Goal: Task Accomplishment & Management: Manage account settings

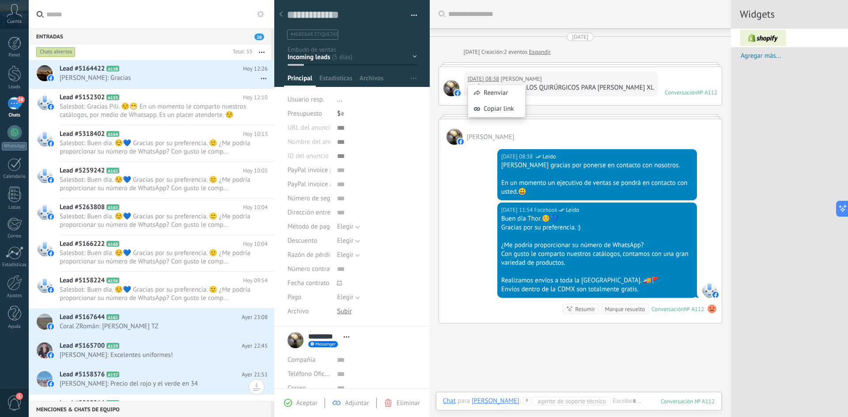
scroll to position [13, 0]
click at [9, 19] on span "Cuenta" at bounding box center [14, 22] width 15 height 6
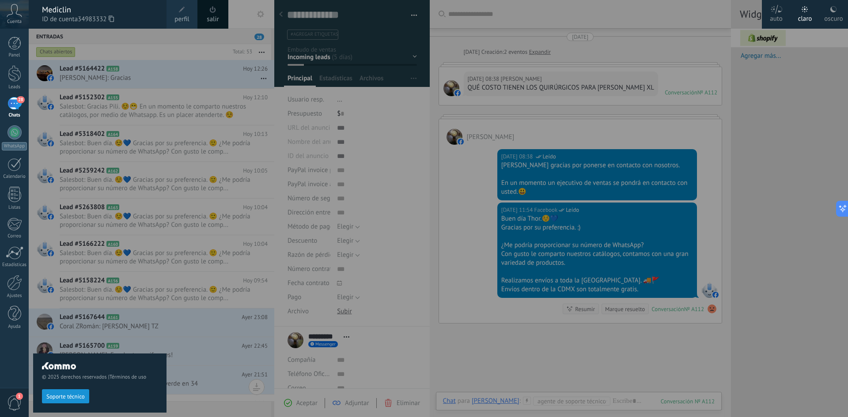
click at [14, 92] on div "Panel Leads 28 Chats WhatsApp Clientes" at bounding box center [14, 188] width 29 height 302
click at [10, 49] on div at bounding box center [14, 43] width 13 height 13
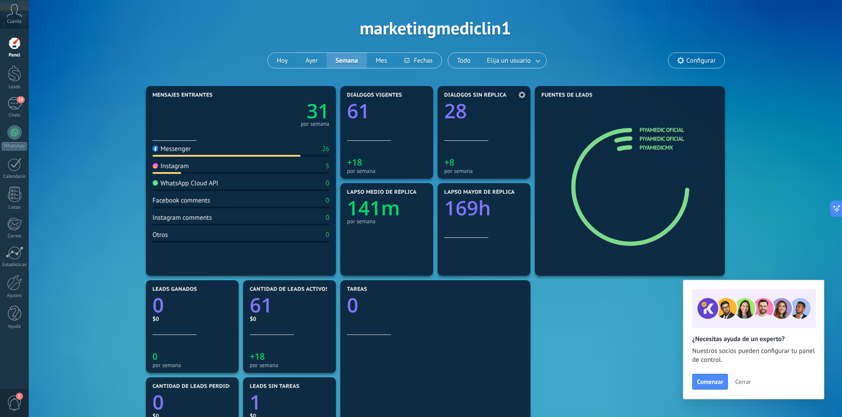
scroll to position [44, 0]
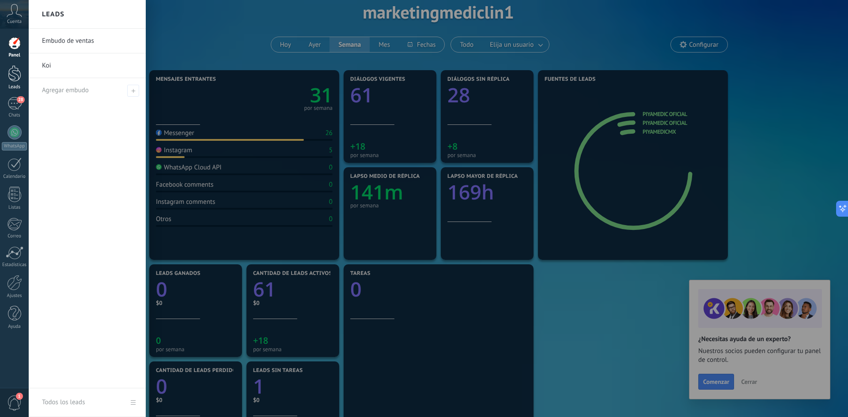
click at [9, 74] on div at bounding box center [14, 73] width 13 height 16
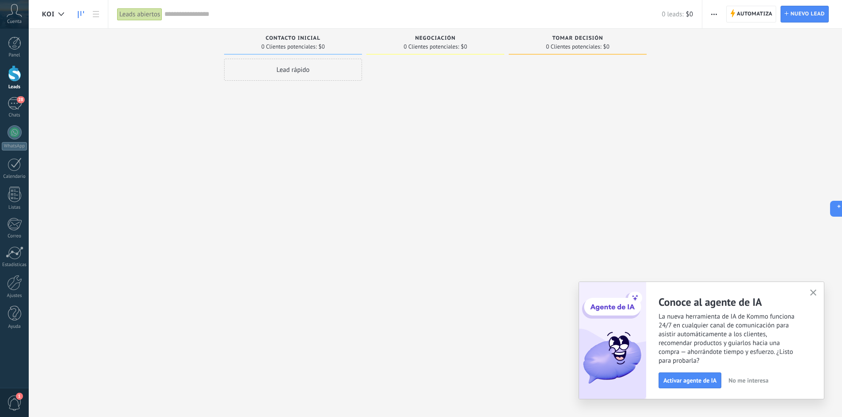
click at [812, 295] on icon "button" at bounding box center [813, 293] width 7 height 7
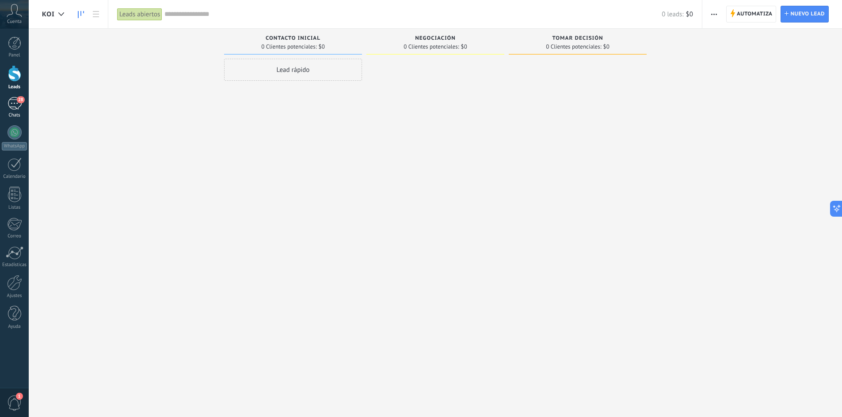
click at [15, 102] on div "28" at bounding box center [15, 103] width 14 height 13
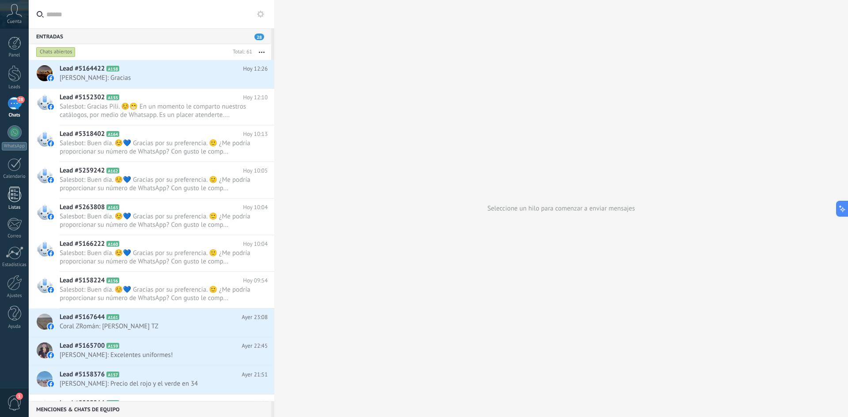
click at [15, 200] on div at bounding box center [14, 194] width 13 height 15
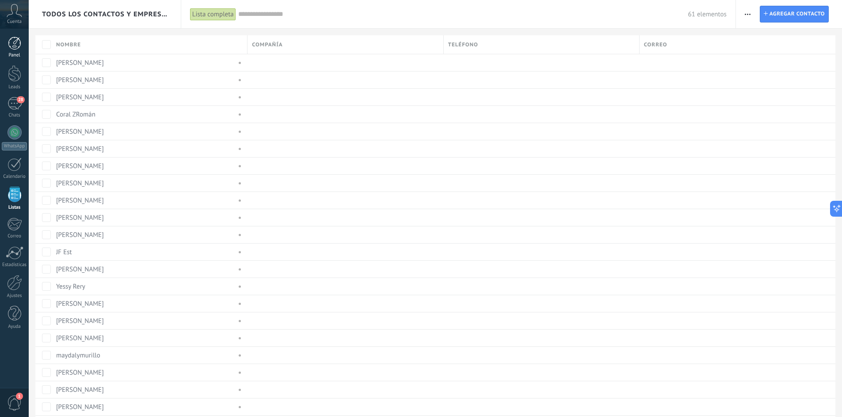
click at [12, 40] on div at bounding box center [14, 43] width 13 height 13
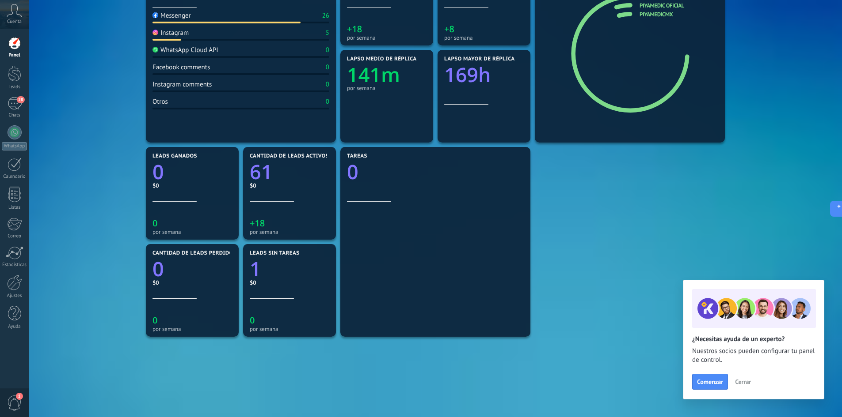
scroll to position [208, 0]
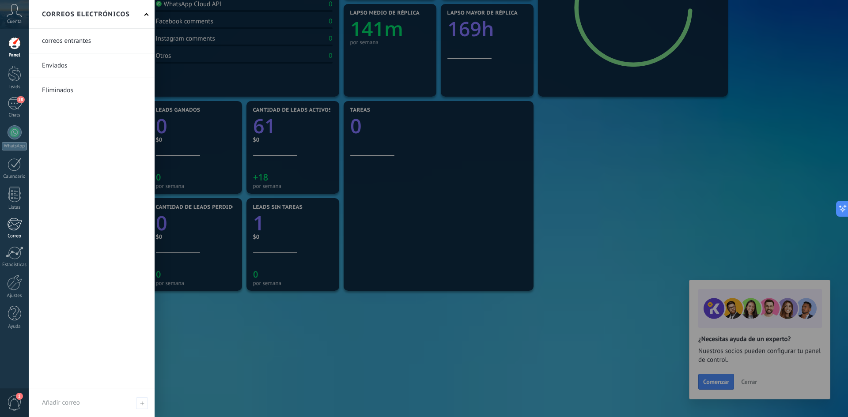
click at [16, 224] on div at bounding box center [14, 224] width 15 height 13
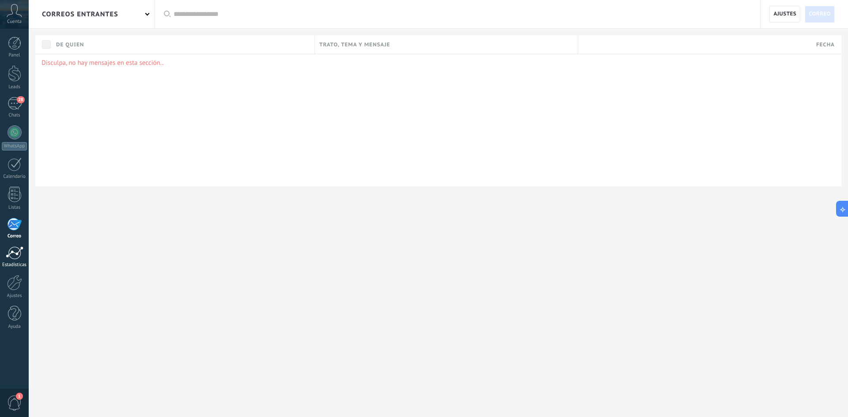
click at [10, 258] on div at bounding box center [15, 252] width 18 height 13
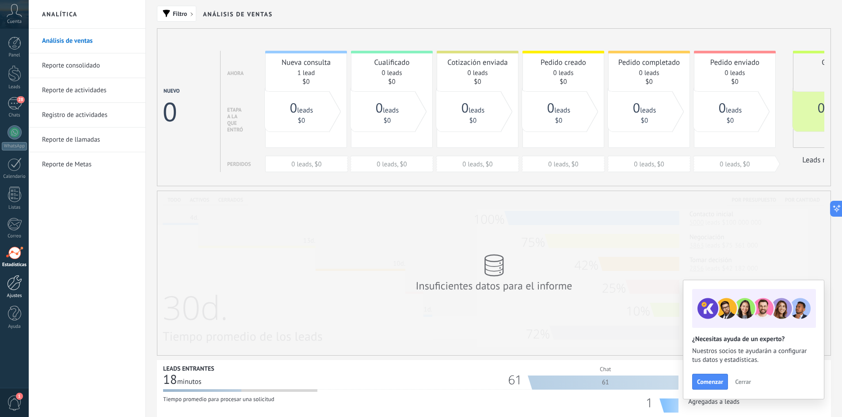
click at [11, 288] on div at bounding box center [14, 282] width 15 height 15
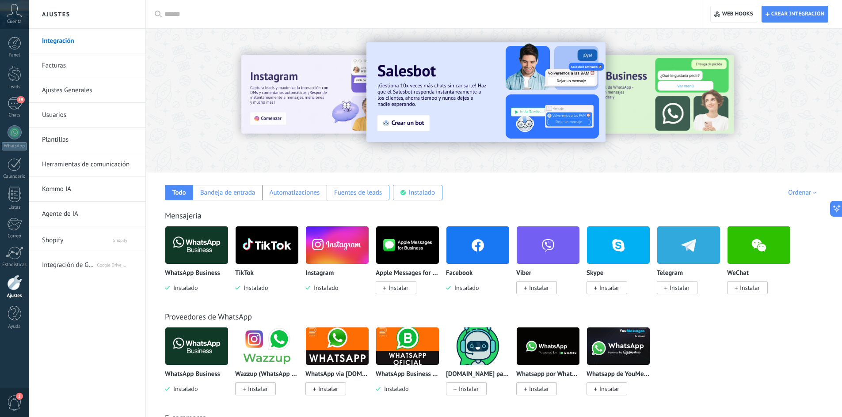
click at [9, 1] on div "Cuenta" at bounding box center [14, 14] width 29 height 29
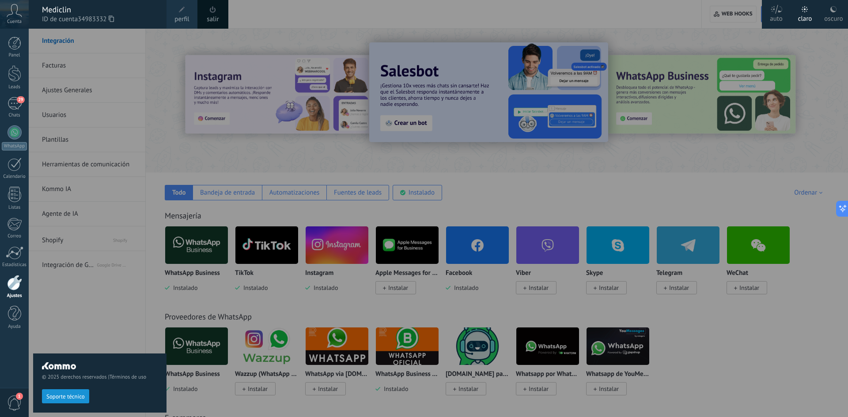
click at [22, 14] on div "Cuenta" at bounding box center [14, 14] width 29 height 29
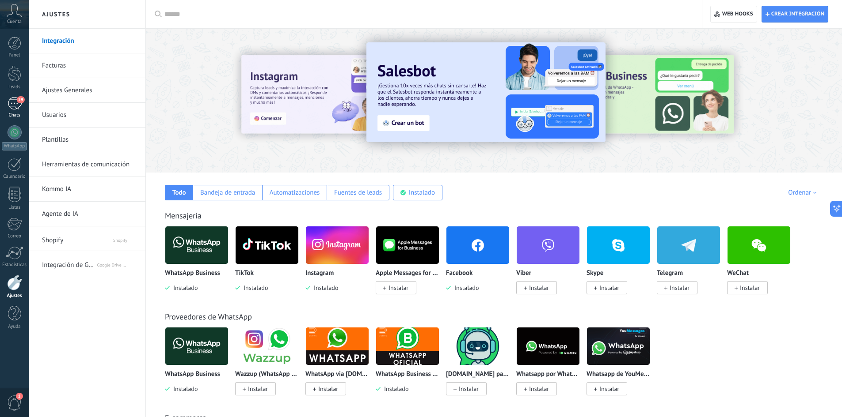
click at [17, 99] on span "29" at bounding box center [21, 99] width 8 height 7
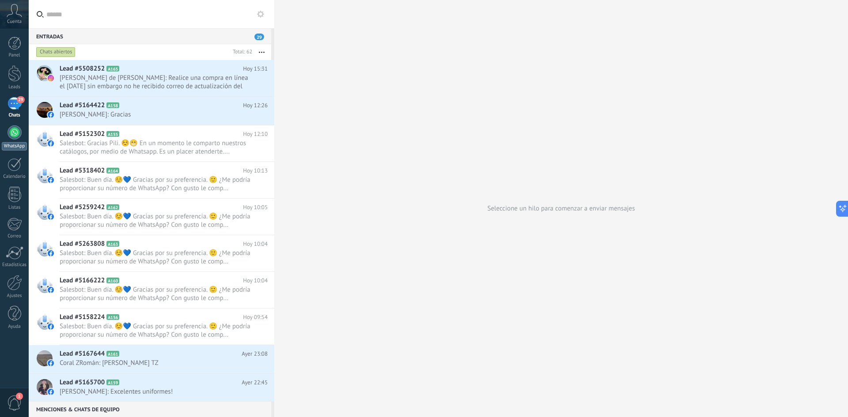
click at [8, 136] on div at bounding box center [15, 132] width 14 height 14
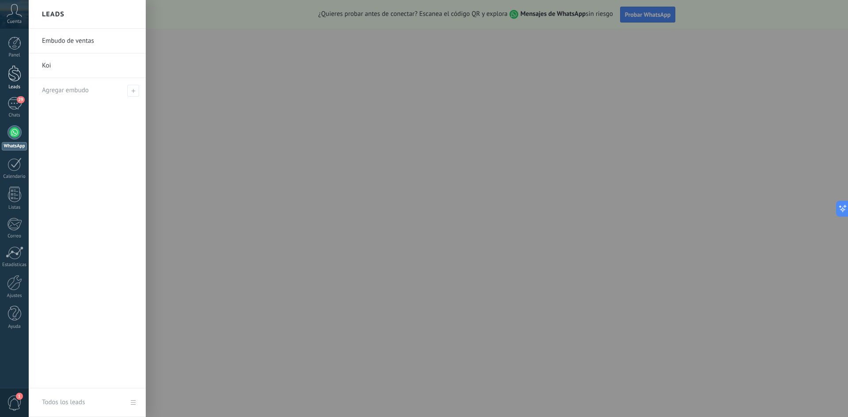
click at [17, 68] on div at bounding box center [14, 73] width 13 height 16
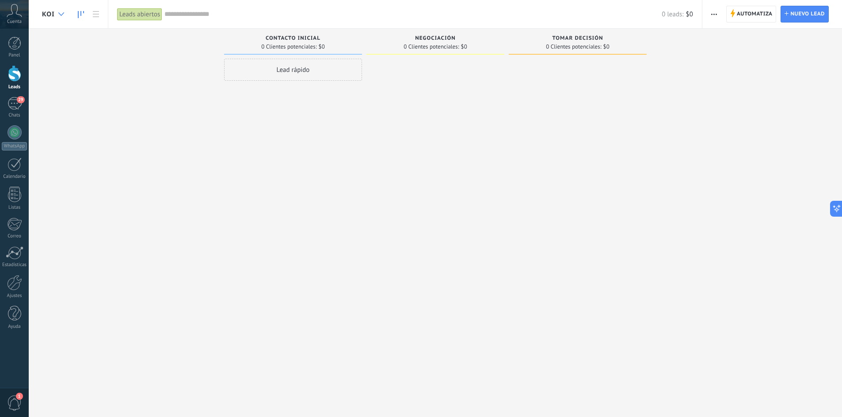
click at [60, 13] on icon at bounding box center [61, 14] width 6 height 4
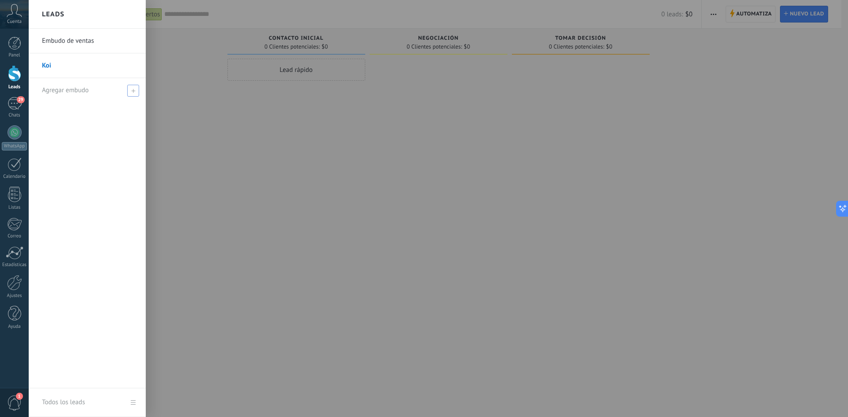
click at [133, 92] on use at bounding box center [133, 91] width 4 height 4
click at [101, 89] on input "text" at bounding box center [83, 90] width 83 height 14
type input "***"
click at [123, 132] on div "Embudo de ventas Koi ***" at bounding box center [87, 209] width 117 height 360
click at [126, 141] on div "Embudo de ventas Koi ***" at bounding box center [87, 209] width 117 height 360
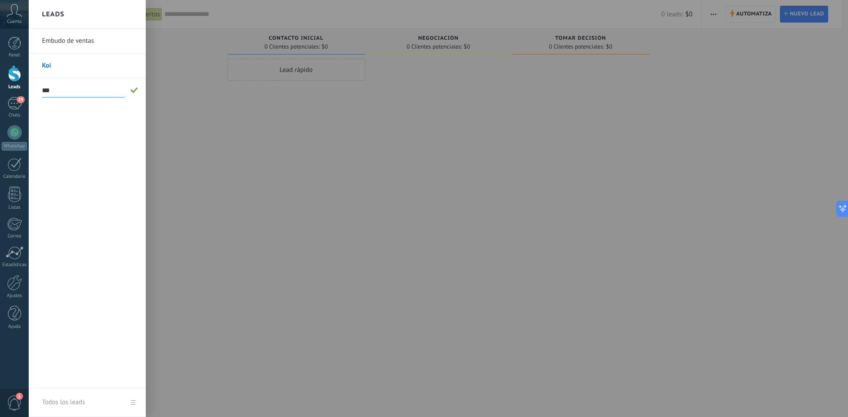
click at [197, 117] on div at bounding box center [453, 208] width 848 height 417
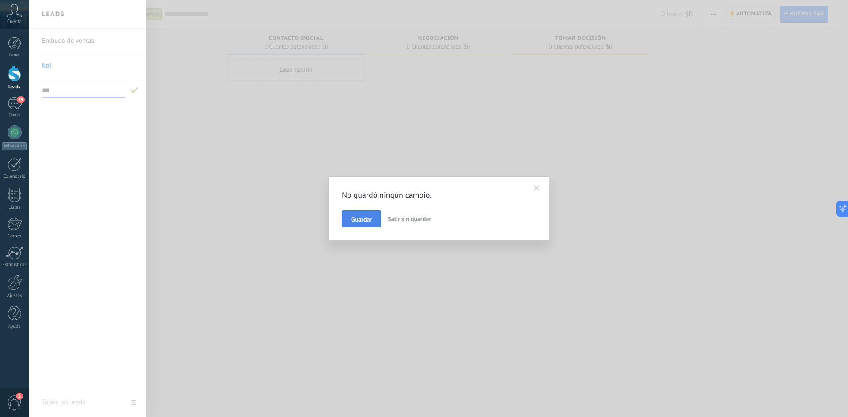
click at [356, 217] on span "Guardar" at bounding box center [361, 219] width 21 height 6
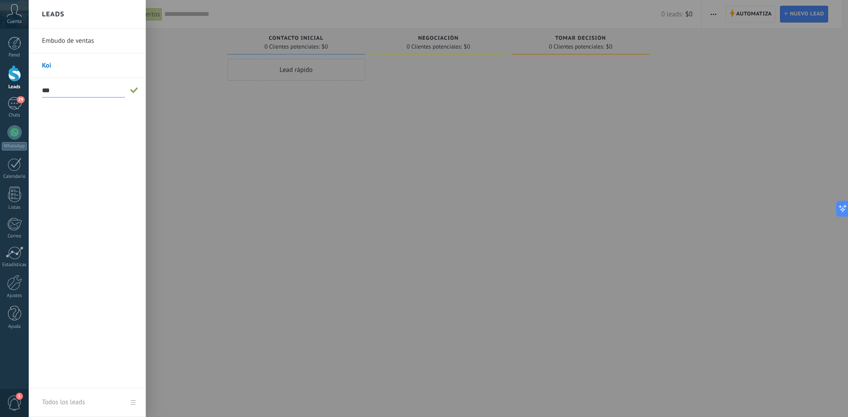
click at [183, 148] on div at bounding box center [453, 208] width 848 height 417
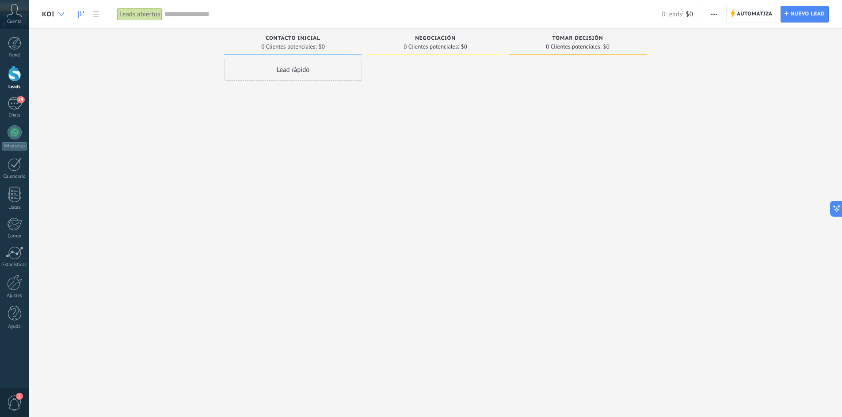
click at [59, 9] on div at bounding box center [61, 14] width 15 height 17
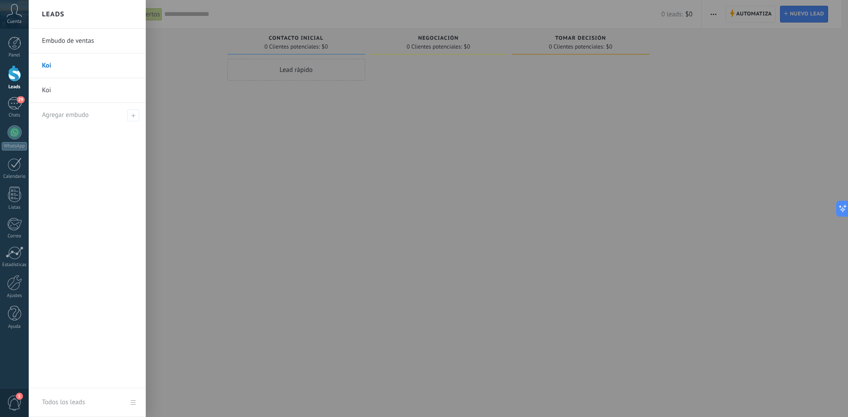
click at [89, 67] on link "Koi" at bounding box center [89, 65] width 95 height 25
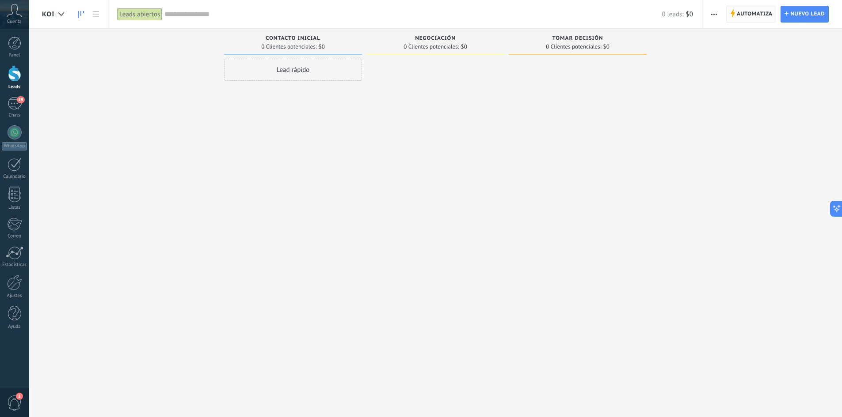
click at [743, 11] on span "Automatiza" at bounding box center [754, 14] width 36 height 16
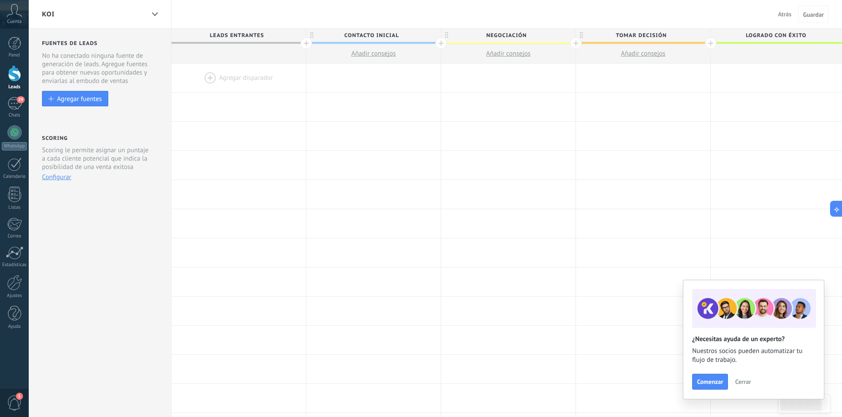
drag, startPoint x: 111, startPoint y: 11, endPoint x: 123, endPoint y: 12, distance: 11.6
click at [123, 12] on div "Koi" at bounding box center [93, 14] width 102 height 28
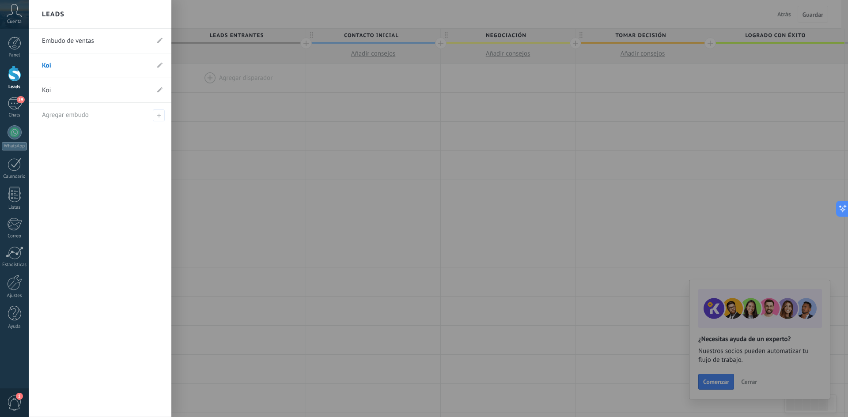
click at [250, 74] on div at bounding box center [453, 208] width 848 height 417
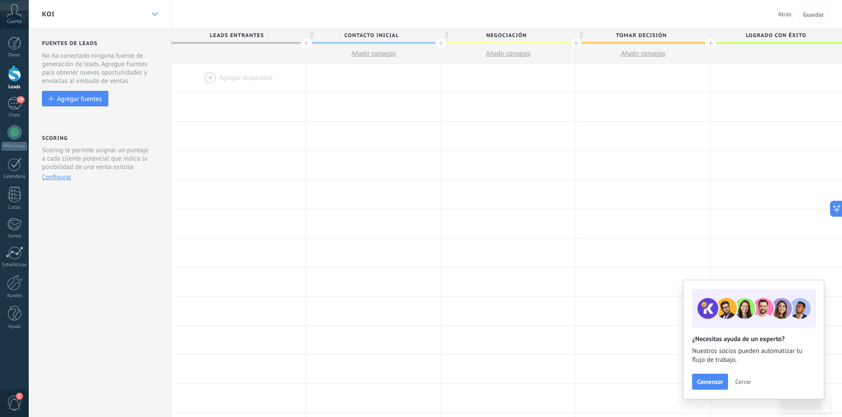
click at [155, 15] on use at bounding box center [155, 14] width 6 height 4
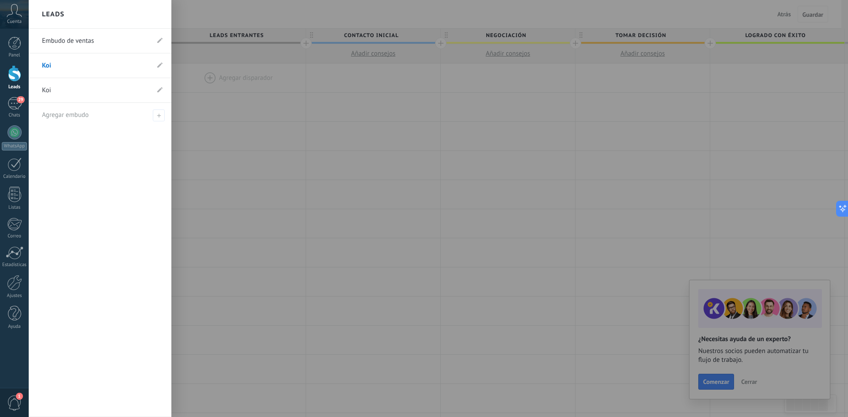
click at [148, 40] on link "Embudo de ventas" at bounding box center [95, 41] width 107 height 25
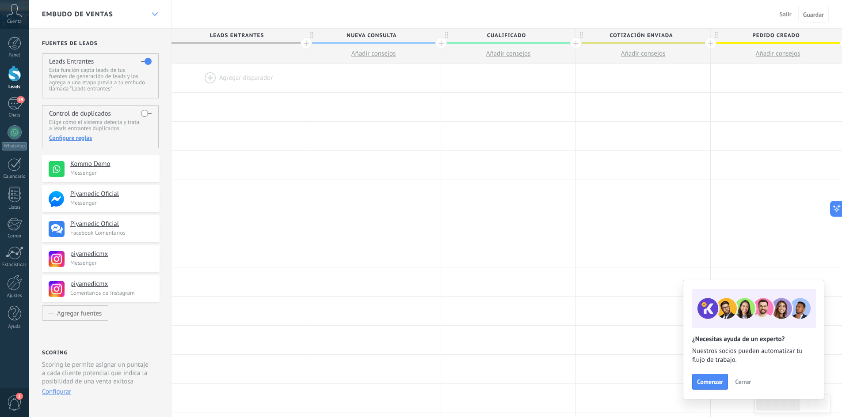
click at [158, 12] on div at bounding box center [154, 14] width 15 height 17
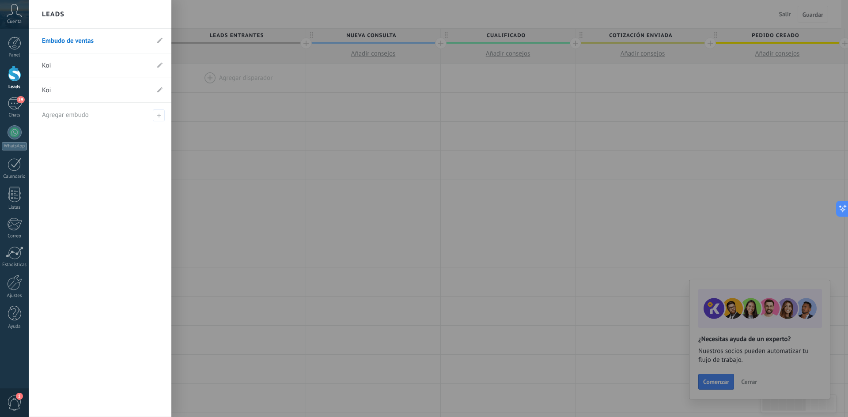
click at [92, 68] on link "Koi" at bounding box center [95, 65] width 107 height 25
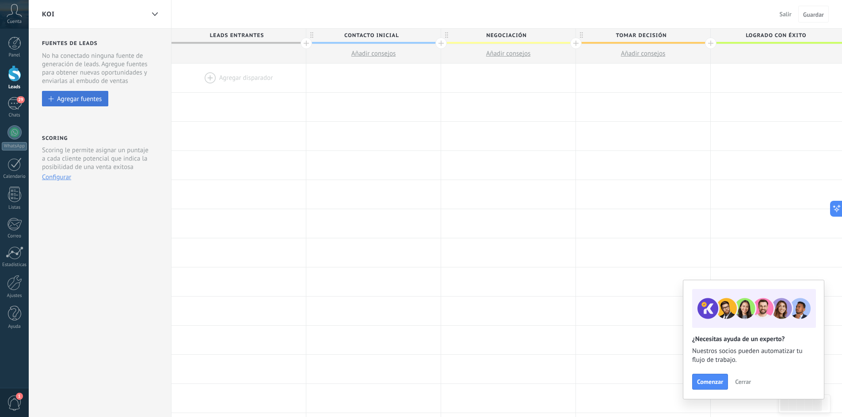
click at [63, 99] on div "Agregar fuentes" at bounding box center [79, 99] width 45 height 8
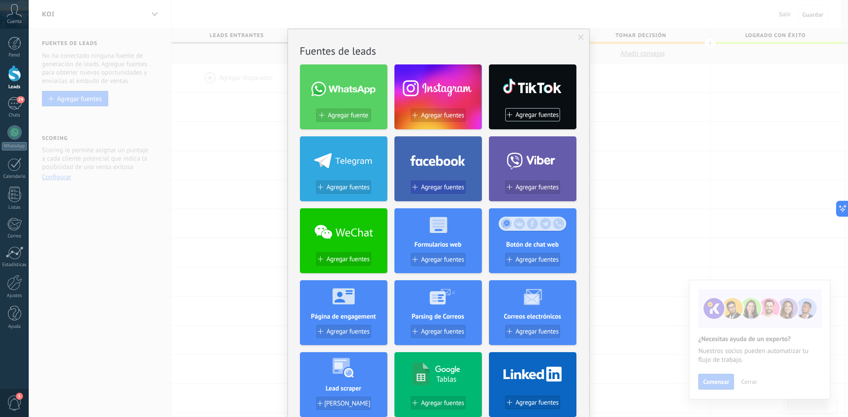
click at [441, 185] on span "Agregar fuentes" at bounding box center [442, 188] width 43 height 8
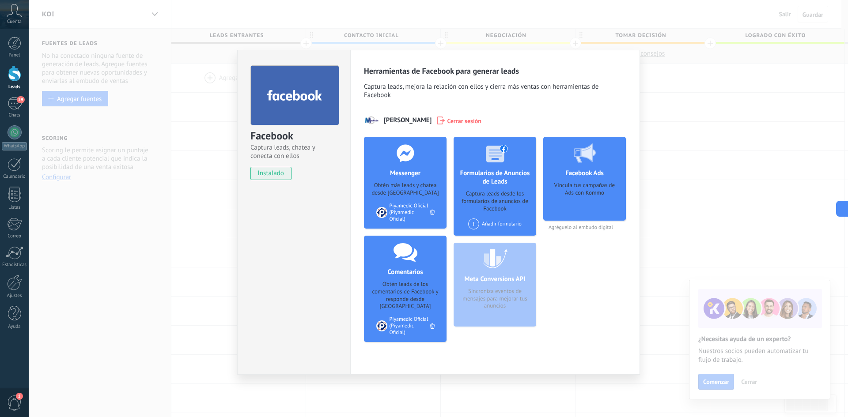
click at [464, 117] on span "Cerrar sesión" at bounding box center [464, 120] width 34 height 9
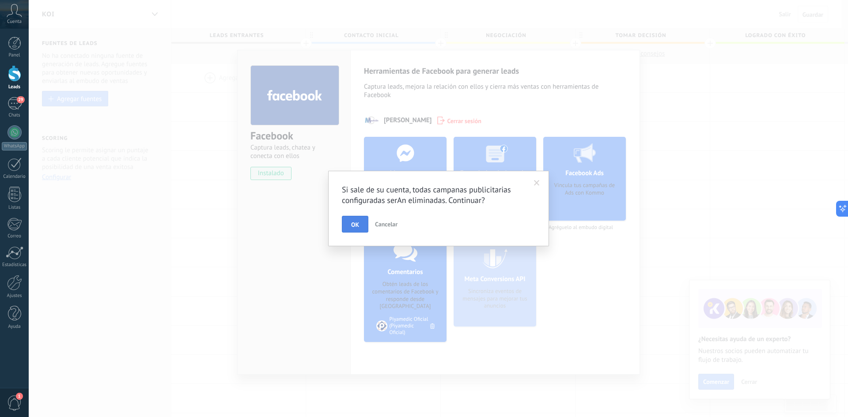
click at [352, 230] on button "OK" at bounding box center [355, 224] width 27 height 17
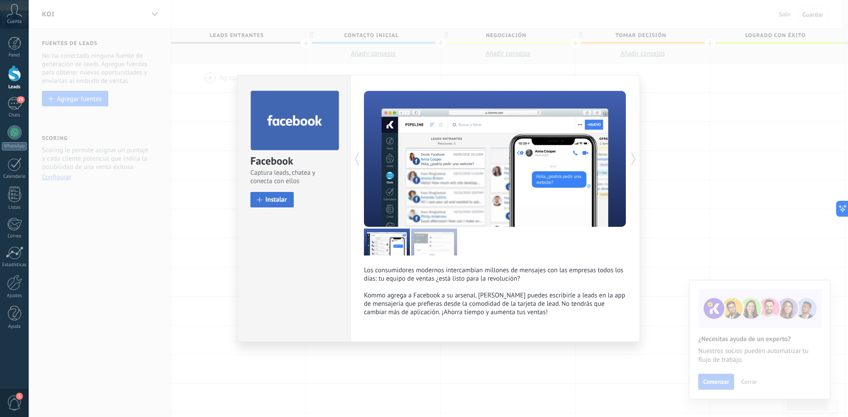
click at [281, 203] on span "Instalar" at bounding box center [276, 200] width 22 height 7
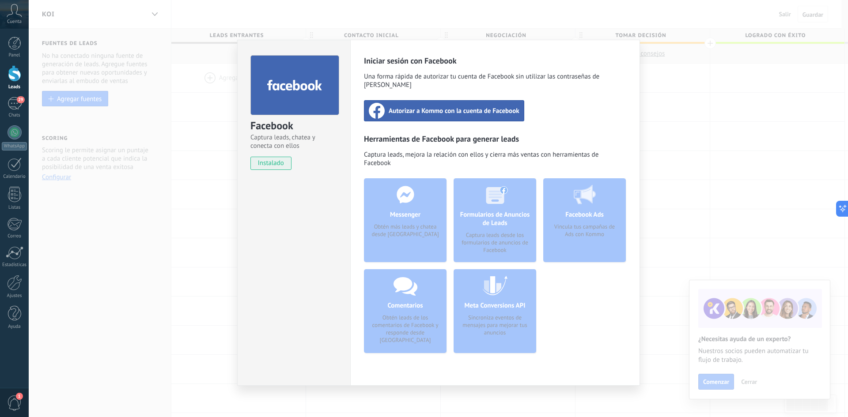
click at [448, 106] on span "Autorizar a Kommo con la cuenta de Facebook" at bounding box center [454, 110] width 131 height 9
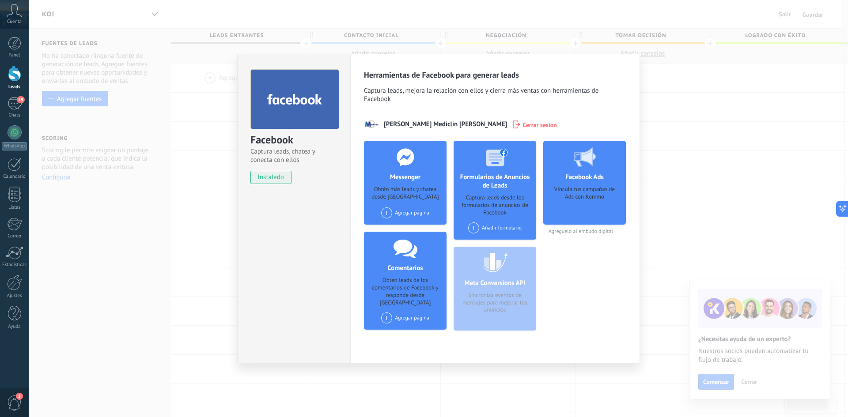
click at [413, 313] on div "Agregar página" at bounding box center [405, 318] width 48 height 11
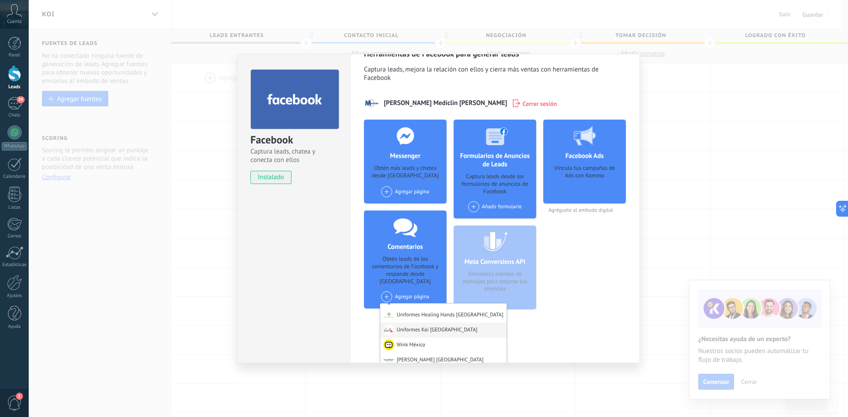
click at [417, 323] on div "Uniformes Koi México" at bounding box center [443, 330] width 126 height 15
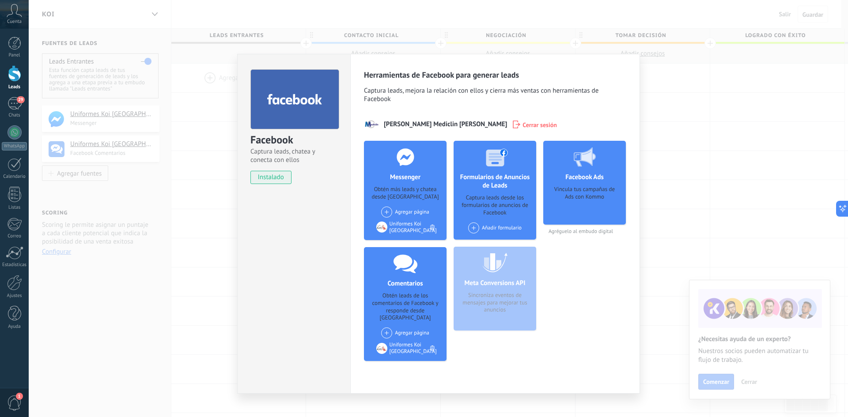
click at [496, 225] on div "Añadir formulario" at bounding box center [494, 228] width 53 height 11
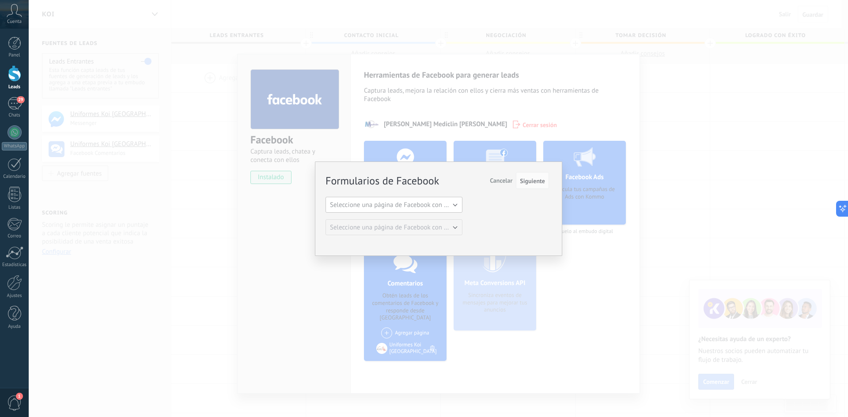
click at [456, 205] on button "Seleccione una página de Facebook con formas" at bounding box center [394, 205] width 137 height 16
drag, startPoint x: 487, startPoint y: 217, endPoint x: 463, endPoint y: 229, distance: 26.5
click at [487, 219] on div "Formularios de Facebook Siguiente Cancelar Seleccione una página de Facebook co…" at bounding box center [438, 204] width 224 height 62
click at [456, 206] on span "Seleccione una página de Facebook con formas" at bounding box center [396, 205] width 133 height 8
click at [416, 218] on span "Pulso Médico Congresos Mx" at bounding box center [389, 220] width 139 height 8
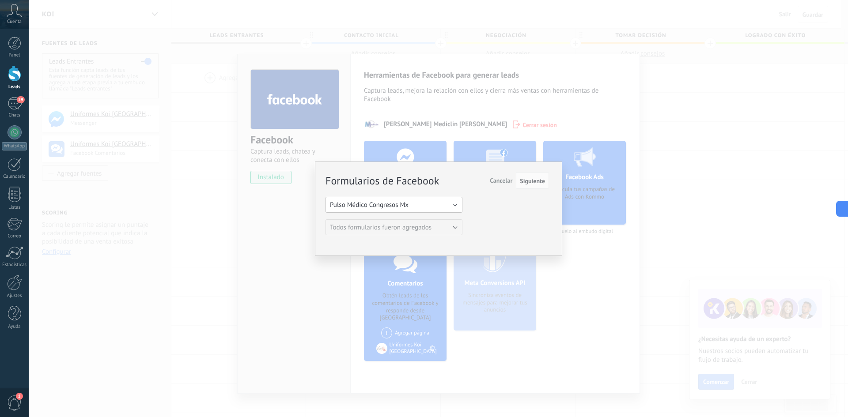
click at [458, 206] on button "Pulso Médico Congresos Mx" at bounding box center [394, 205] width 137 height 16
click at [419, 219] on span "Pulso Médico Congresos Mx" at bounding box center [389, 220] width 139 height 8
click at [497, 174] on button "Cancelar" at bounding box center [501, 180] width 30 height 17
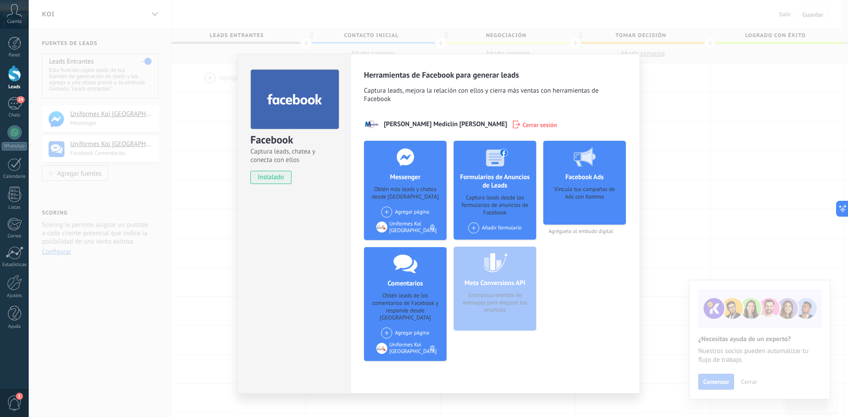
click at [728, 104] on div "Facebook Captura leads, chatea y conecta con ellos instalado Desinstalar Herram…" at bounding box center [438, 208] width 819 height 417
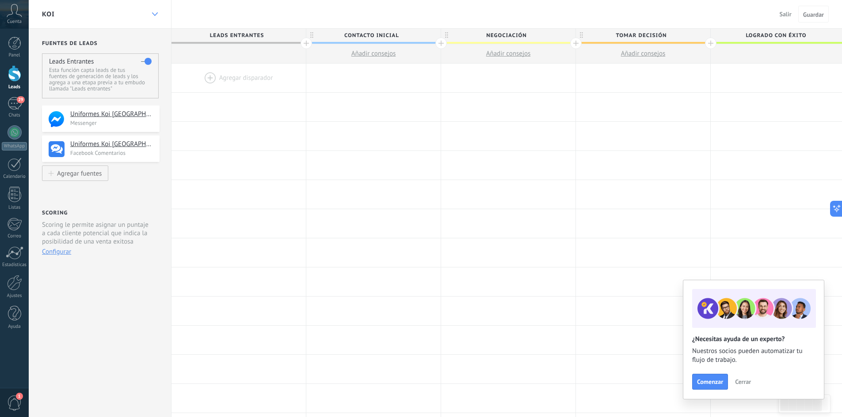
click at [152, 11] on div at bounding box center [154, 14] width 15 height 17
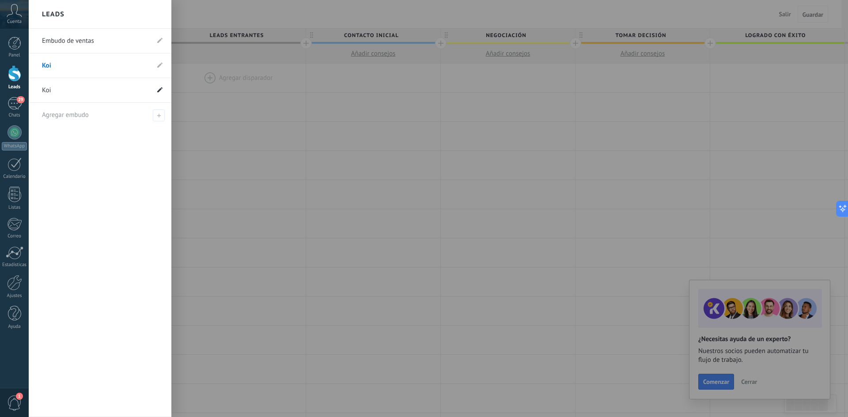
click at [161, 91] on icon at bounding box center [159, 89] width 5 height 5
click at [150, 90] on use at bounding box center [150, 90] width 4 height 5
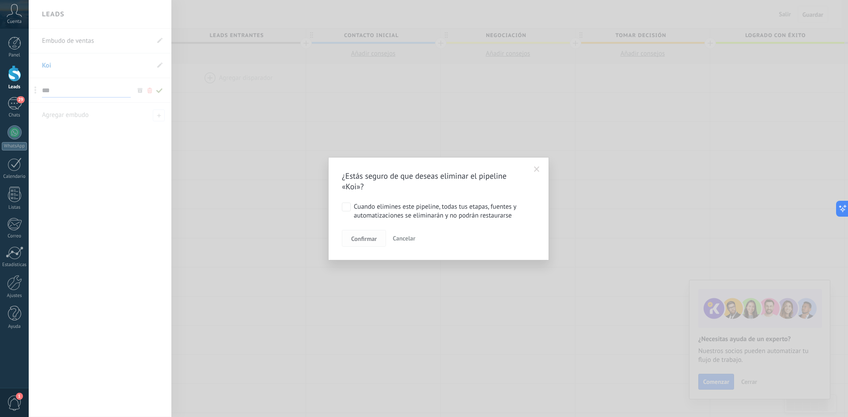
click at [368, 237] on span "Confirmar" at bounding box center [364, 239] width 26 height 6
click at [365, 239] on span "Confirmar" at bounding box center [364, 239] width 26 height 6
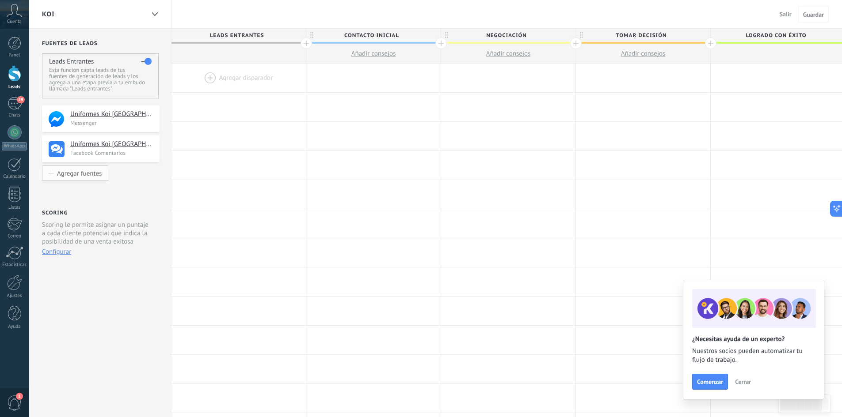
click at [93, 179] on button "Agregar fuentes" at bounding box center [75, 173] width 66 height 15
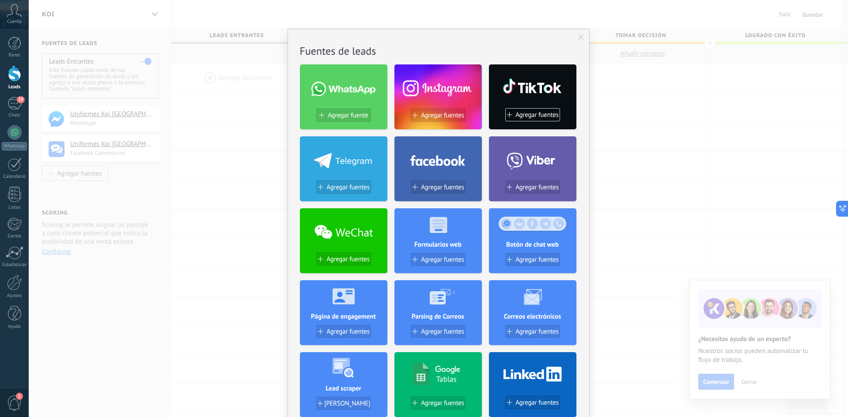
click at [205, 132] on div "No hay resultados Fuentes de leads Agregar fuente Agregar fuentes Agregar fuent…" at bounding box center [438, 208] width 819 height 417
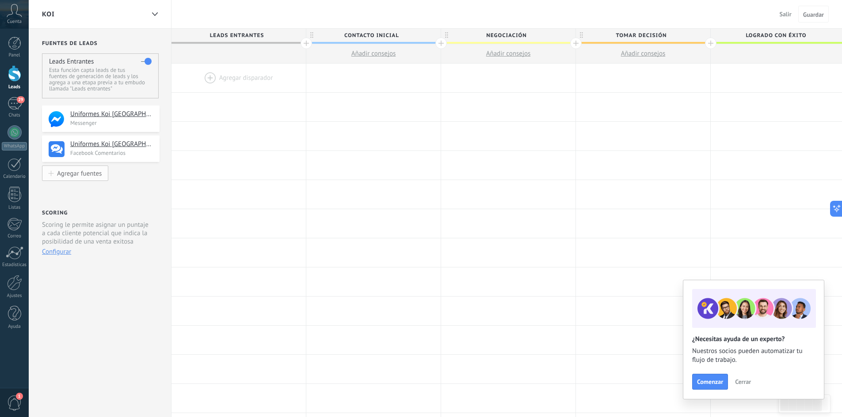
click at [91, 174] on div "Agregar fuentes" at bounding box center [79, 174] width 45 height 8
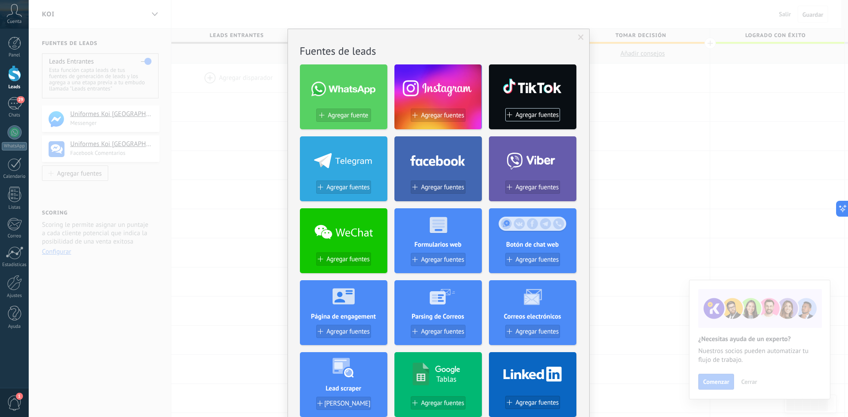
click at [435, 115] on span "Agregar fuentes" at bounding box center [442, 116] width 43 height 8
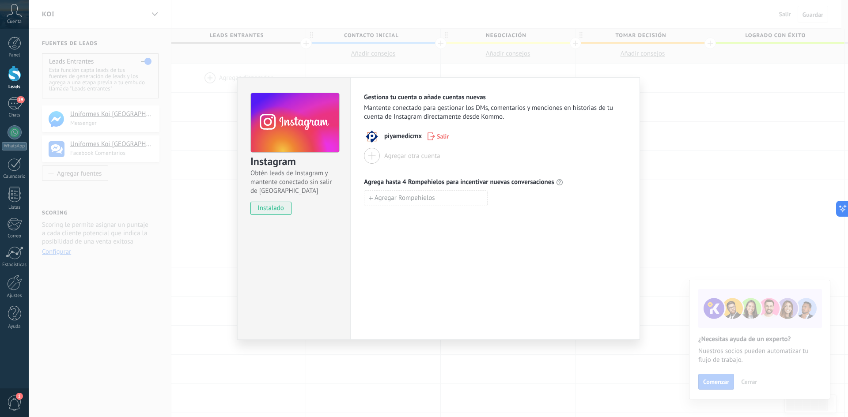
click at [438, 135] on span "Salir" at bounding box center [443, 136] width 12 height 6
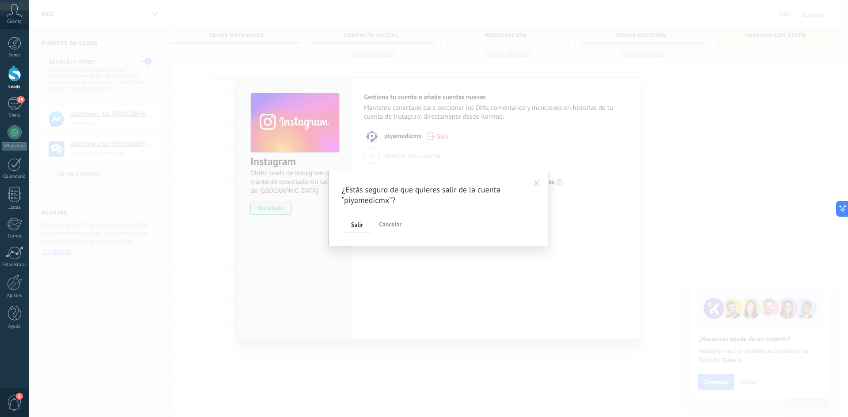
click at [356, 227] on span "Salir" at bounding box center [357, 225] width 12 height 6
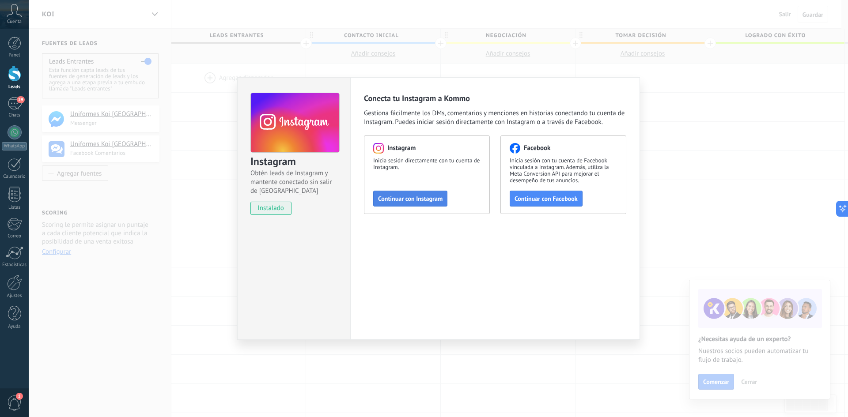
click at [432, 198] on span "Continuar con Instagram" at bounding box center [410, 199] width 64 height 6
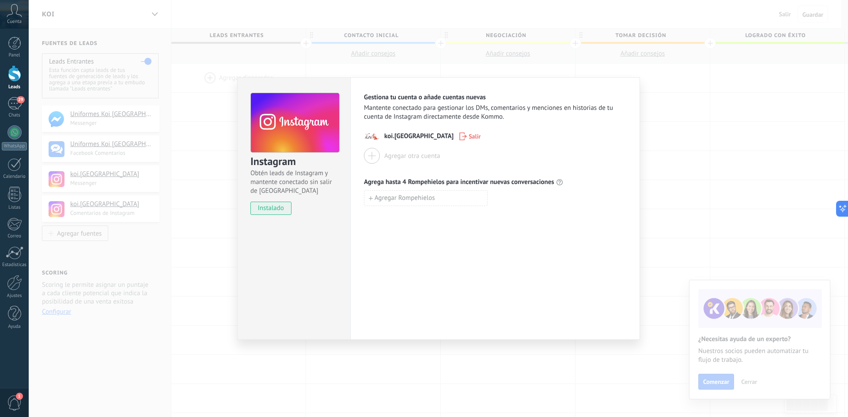
click at [669, 123] on div "Instagram Obtén leads de Instagram y mantente conectado sin salir de Kommo inst…" at bounding box center [438, 208] width 819 height 417
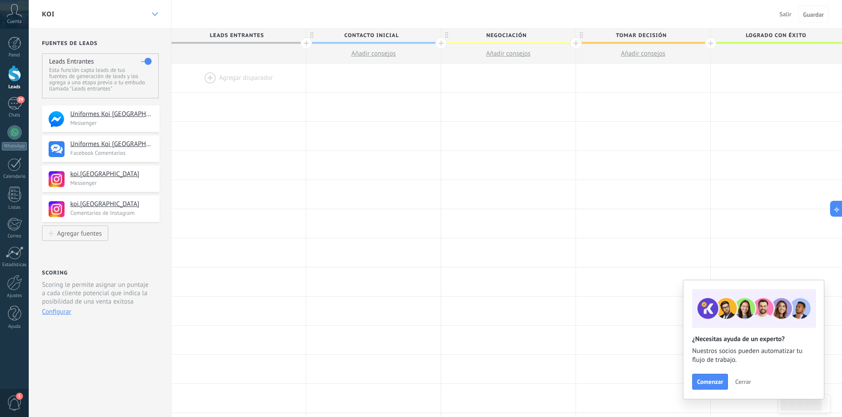
click at [153, 20] on div at bounding box center [154, 14] width 15 height 17
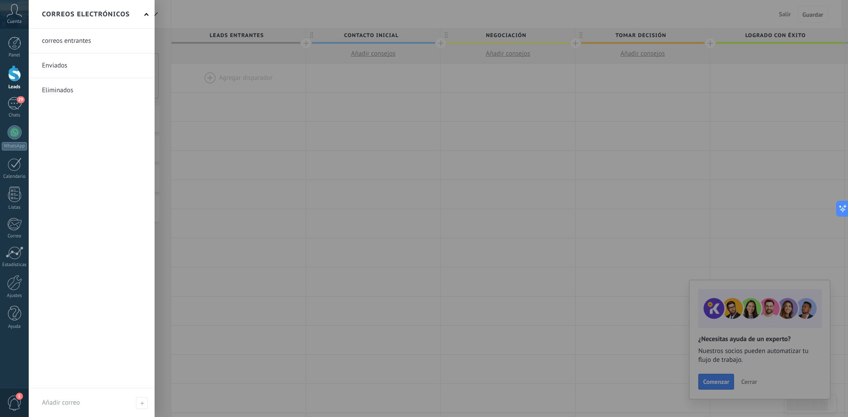
click at [162, 66] on div at bounding box center [453, 208] width 848 height 417
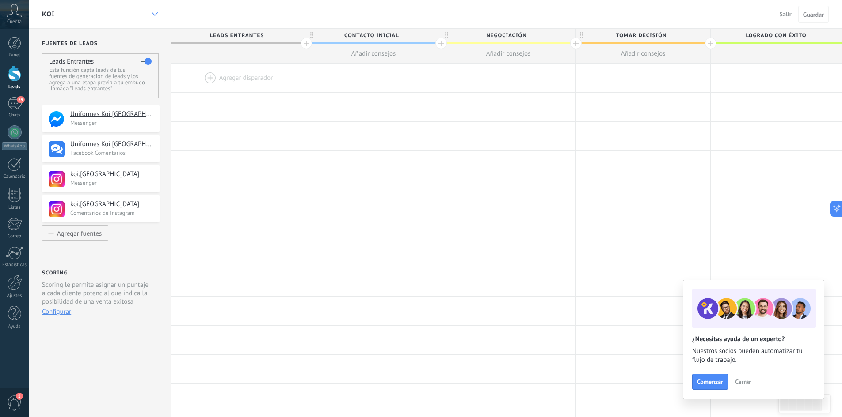
click at [159, 10] on div at bounding box center [154, 14] width 15 height 17
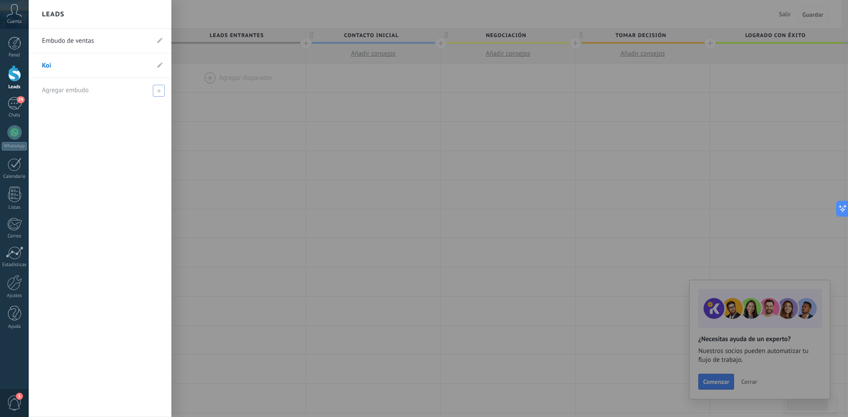
click at [159, 87] on span at bounding box center [159, 91] width 12 height 12
click at [155, 91] on span at bounding box center [159, 91] width 12 height 12
click at [93, 89] on div "Agregar embudo" at bounding box center [102, 90] width 121 height 24
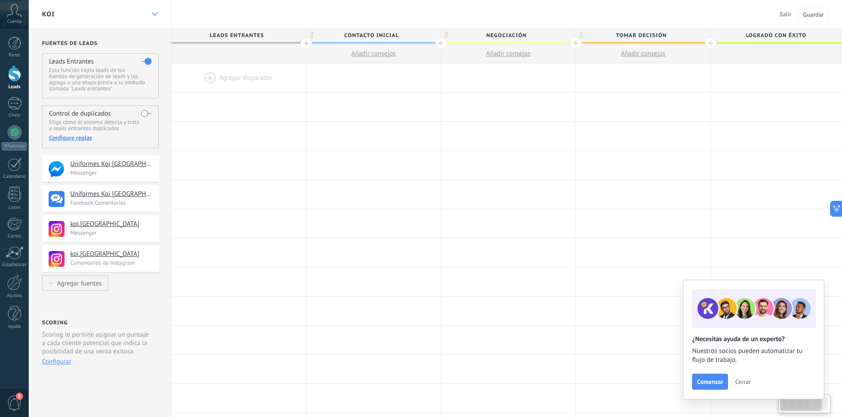
click at [152, 11] on div at bounding box center [154, 14] width 15 height 17
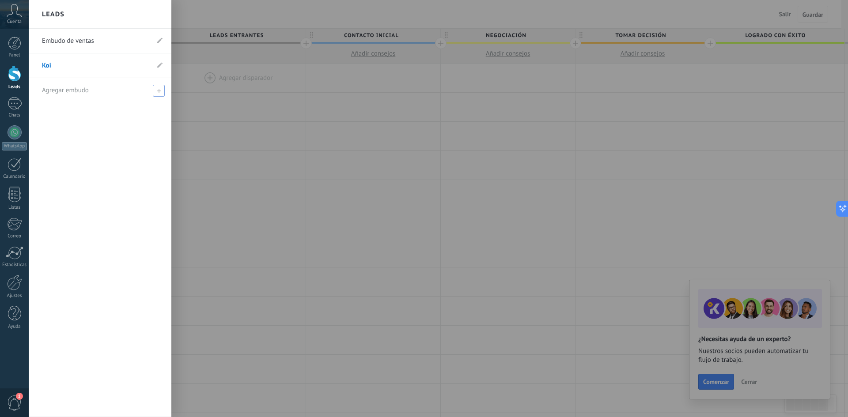
click at [104, 91] on div "Agregar embudo" at bounding box center [102, 90] width 121 height 24
type input "********"
click at [196, 135] on div at bounding box center [453, 208] width 848 height 417
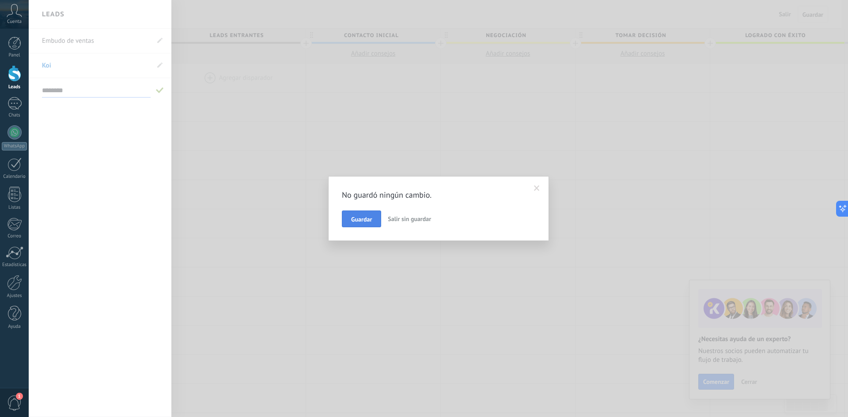
click at [353, 216] on span "Guardar" at bounding box center [361, 219] width 21 height 6
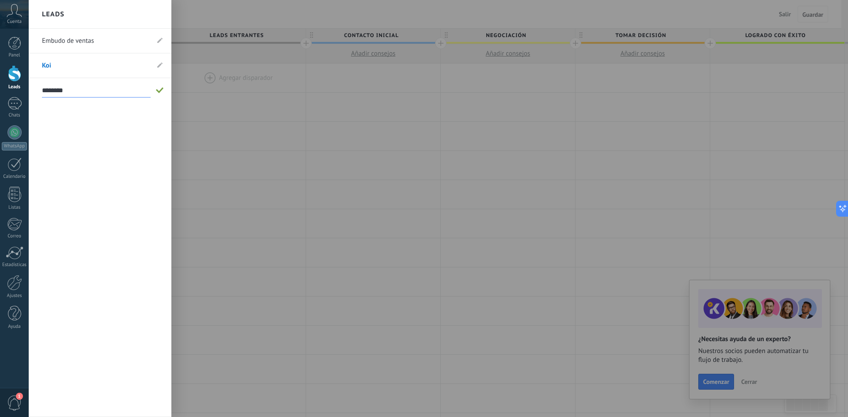
click at [160, 92] on span at bounding box center [160, 90] width 8 height 6
click at [158, 90] on span at bounding box center [160, 90] width 8 height 6
click at [232, 123] on div at bounding box center [453, 208] width 848 height 417
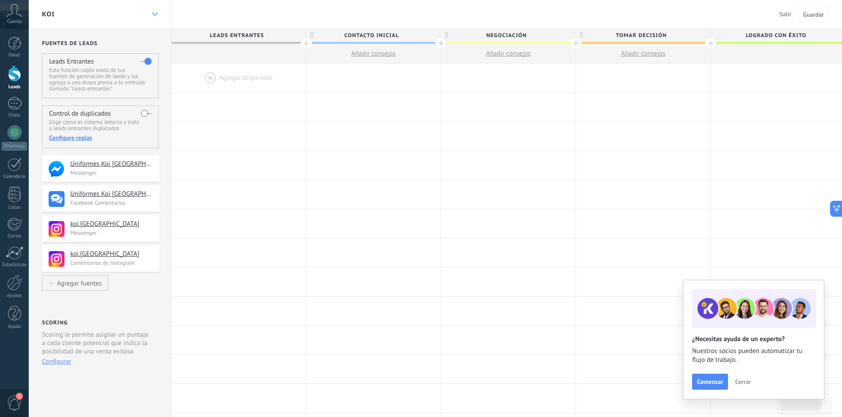
click at [157, 8] on div at bounding box center [154, 14] width 15 height 17
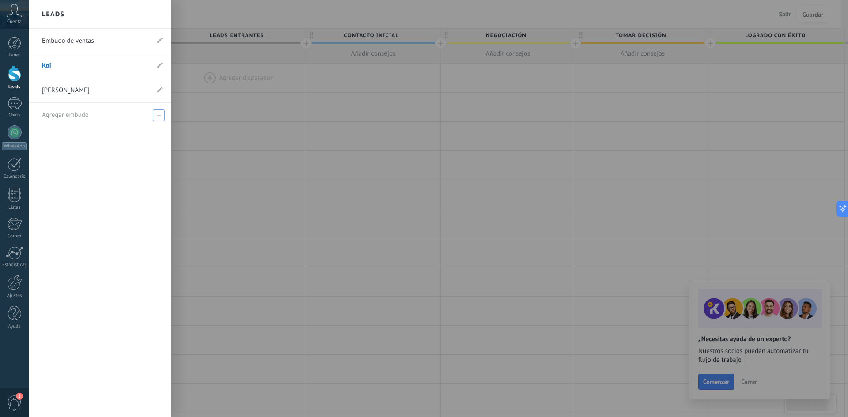
click at [162, 116] on span at bounding box center [159, 116] width 12 height 12
click at [108, 89] on link "SockWell" at bounding box center [95, 90] width 107 height 25
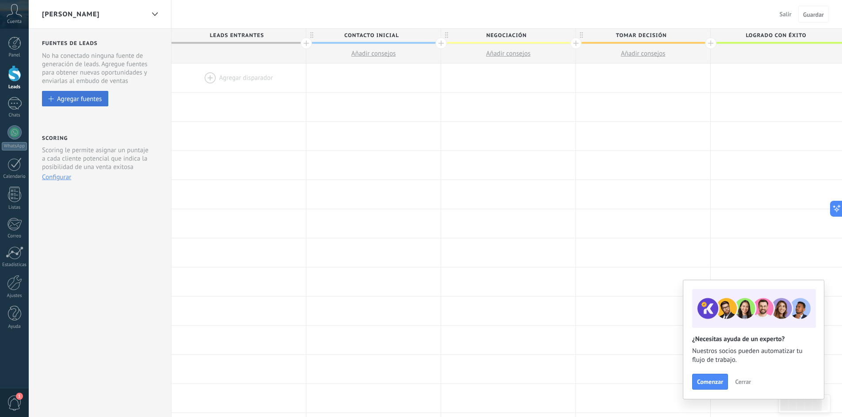
click at [73, 97] on div "Agregar fuentes" at bounding box center [79, 99] width 45 height 8
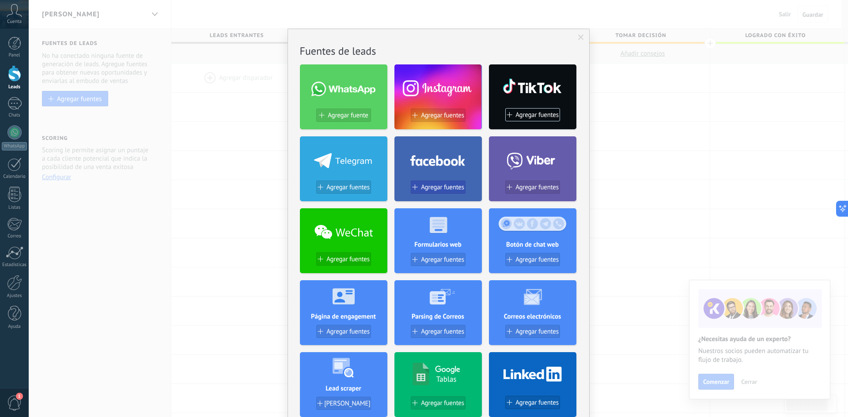
click at [437, 188] on span "Agregar fuentes" at bounding box center [442, 188] width 43 height 8
